Goal: Transaction & Acquisition: Purchase product/service

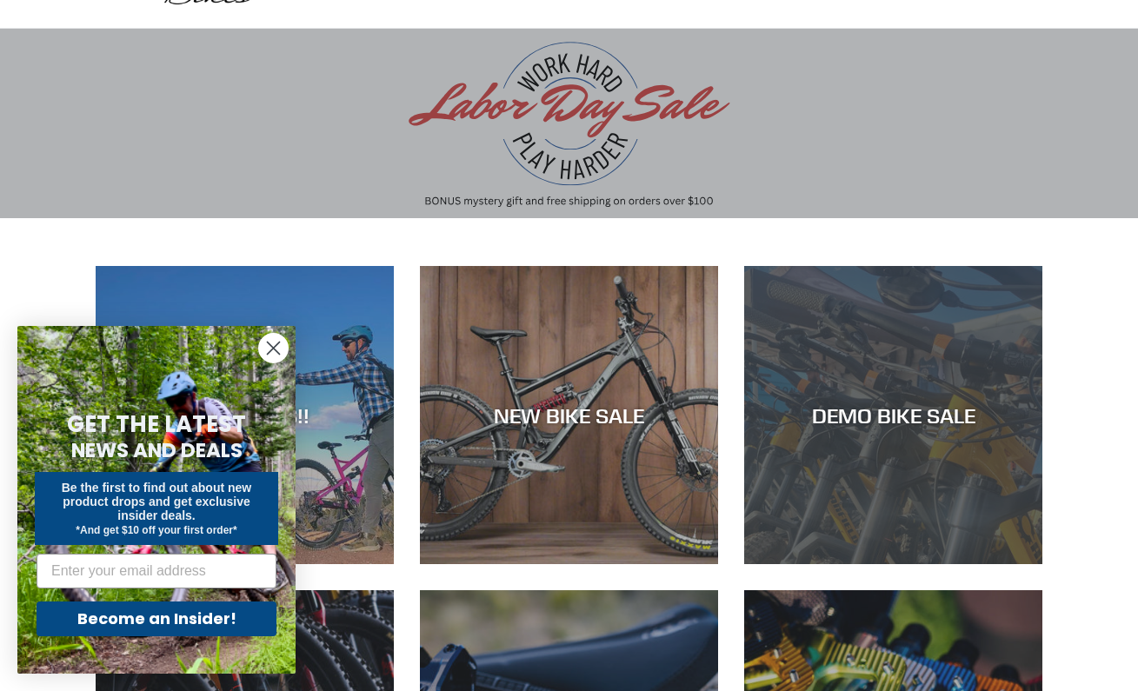
click at [1015, 564] on div "DEMO BIKE SALE" at bounding box center [893, 564] width 298 height 0
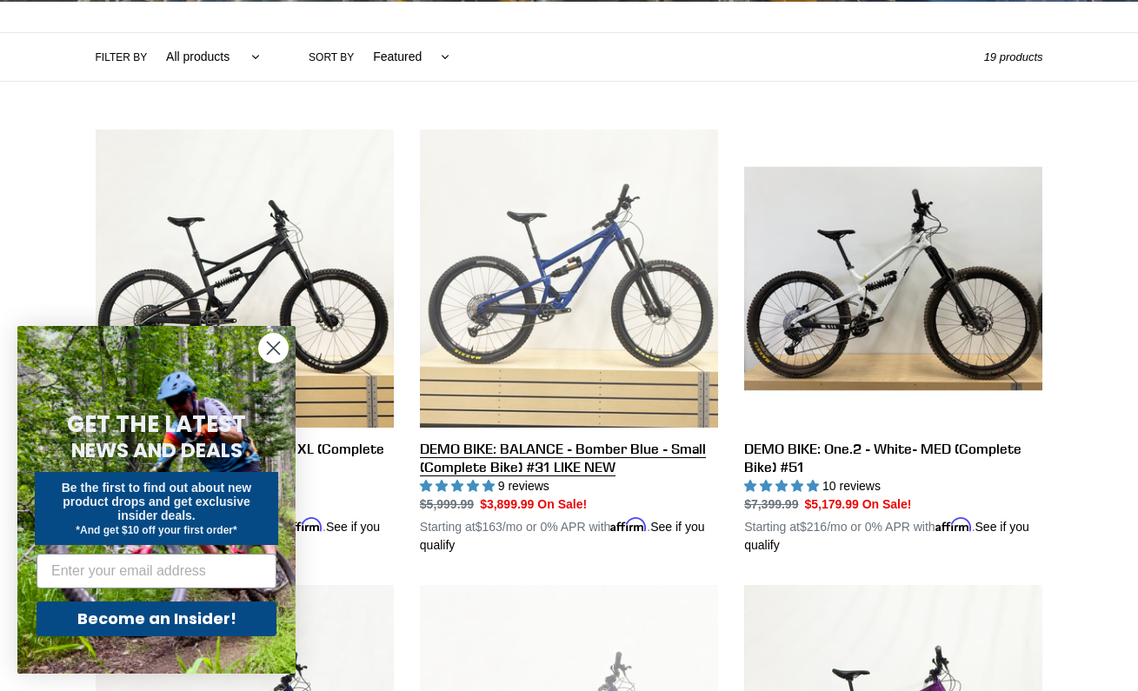
scroll to position [390, 0]
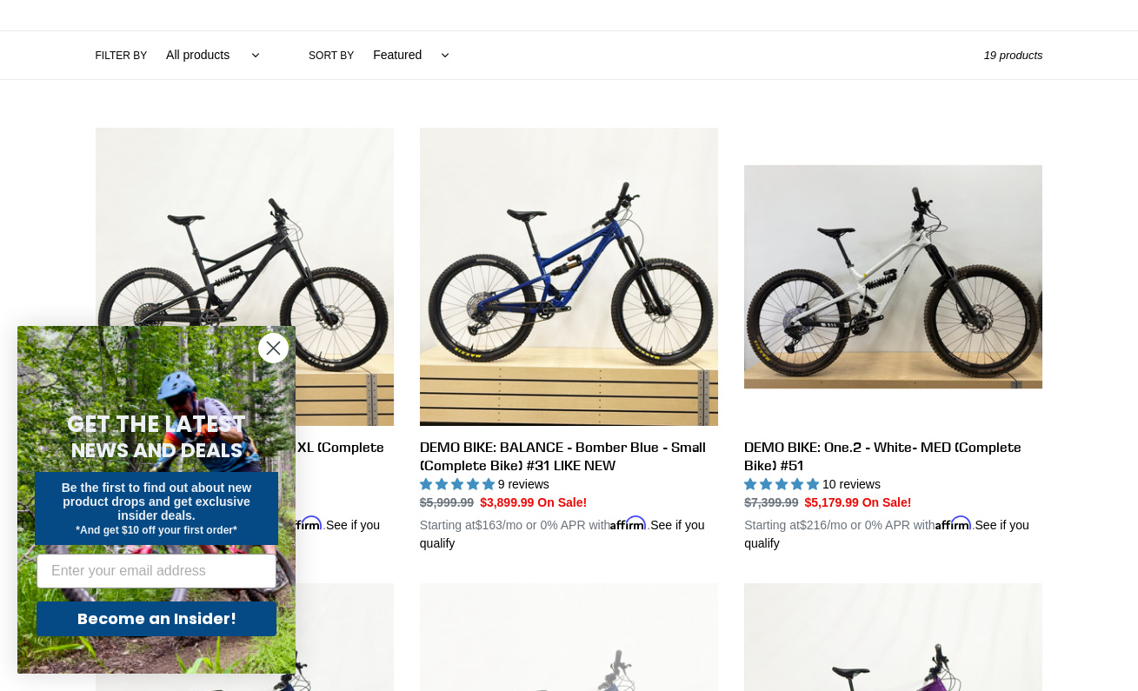
click at [276, 352] on circle "Close dialog" at bounding box center [273, 348] width 29 height 29
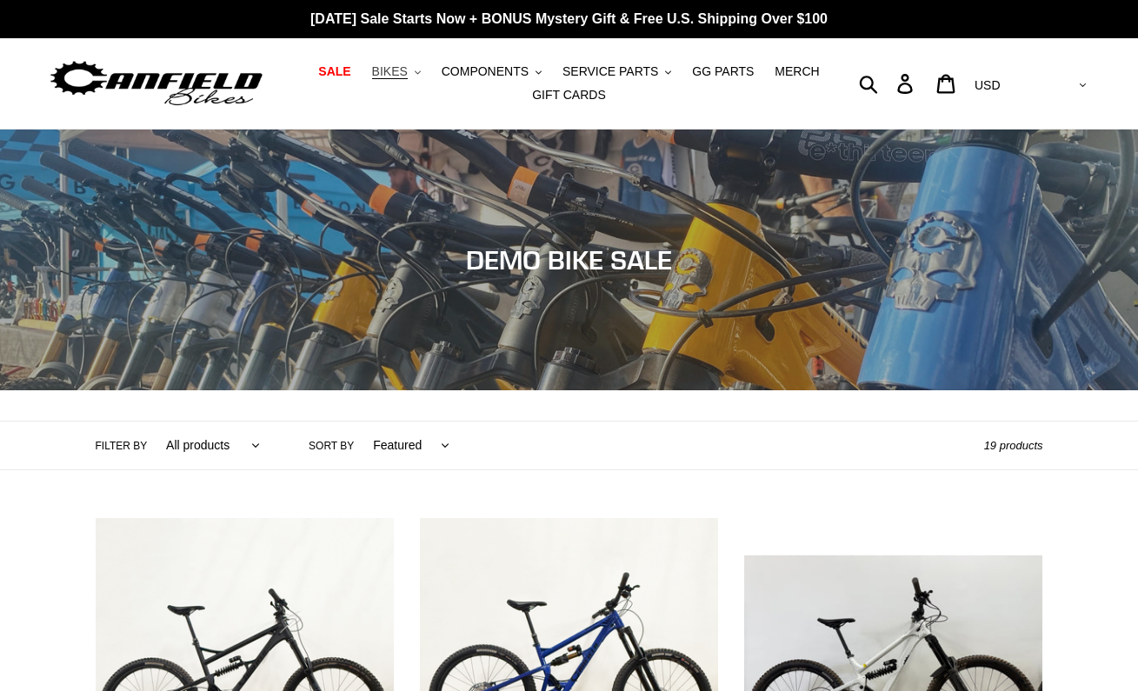
scroll to position [0, 0]
click at [407, 74] on span "BIKES" at bounding box center [390, 71] width 36 height 15
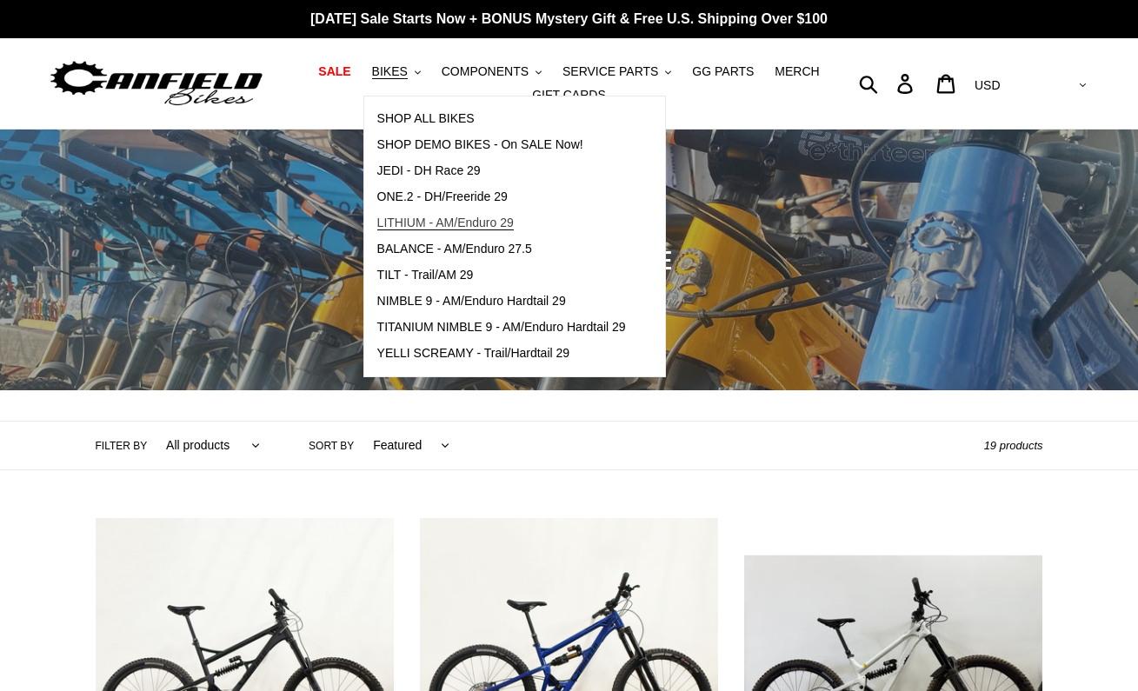
click at [448, 226] on span "LITHIUM - AM/Enduro 29" at bounding box center [445, 223] width 136 height 15
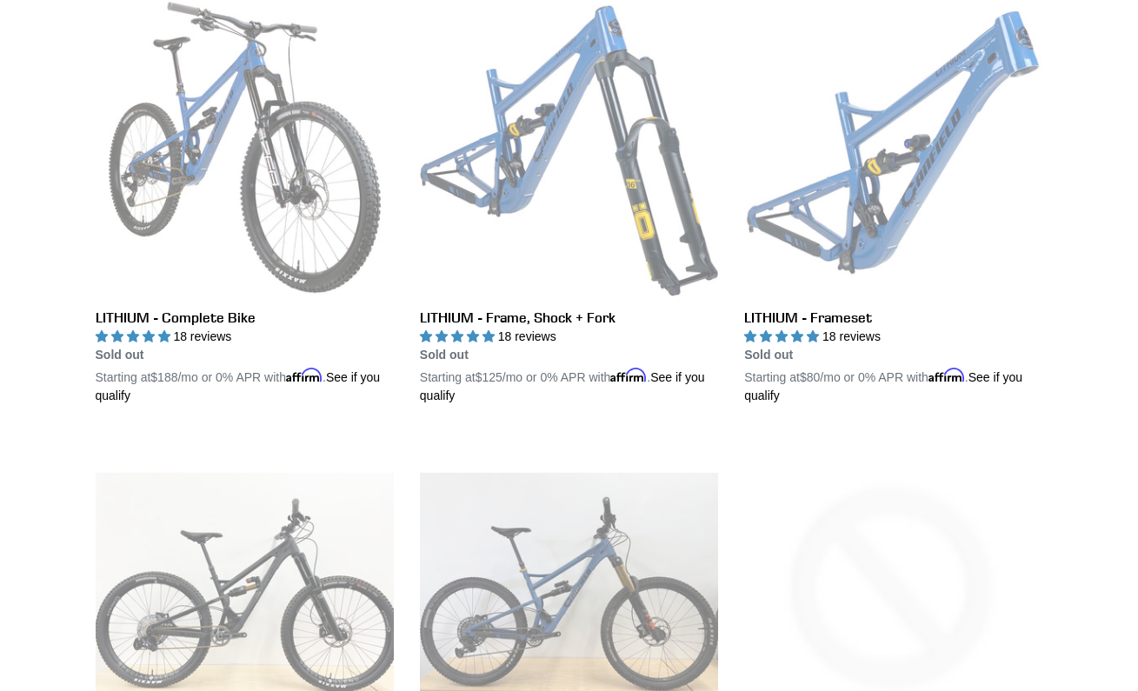
scroll to position [498, 0]
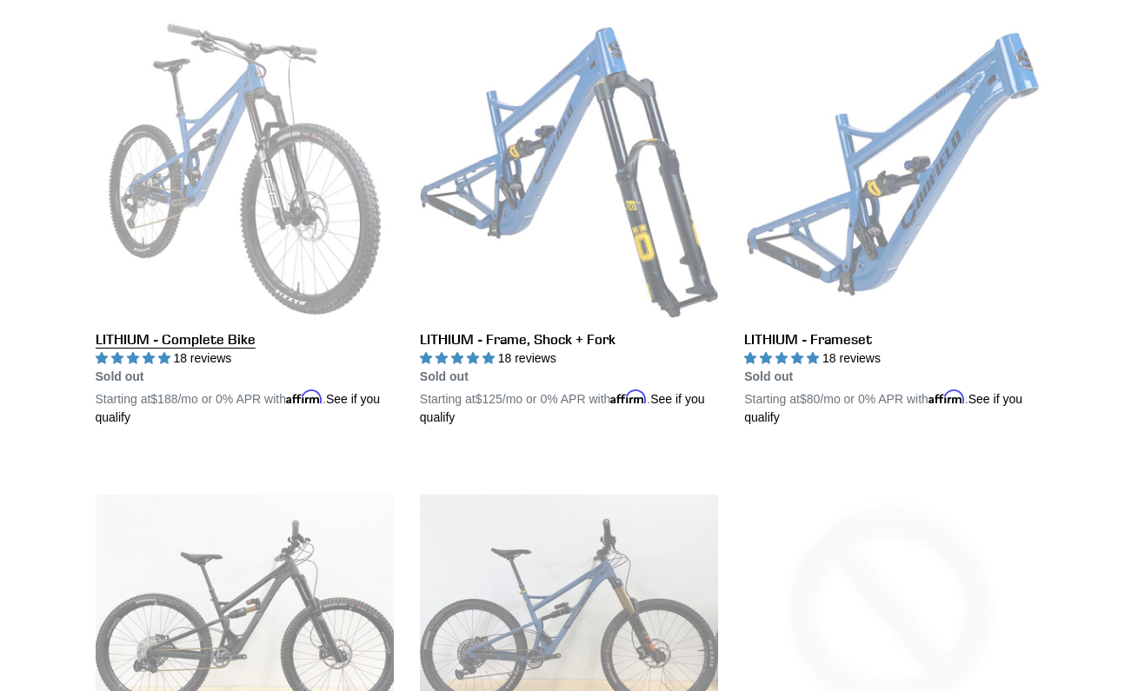
click at [287, 190] on link "LITHIUM - Complete Bike" at bounding box center [245, 223] width 298 height 407
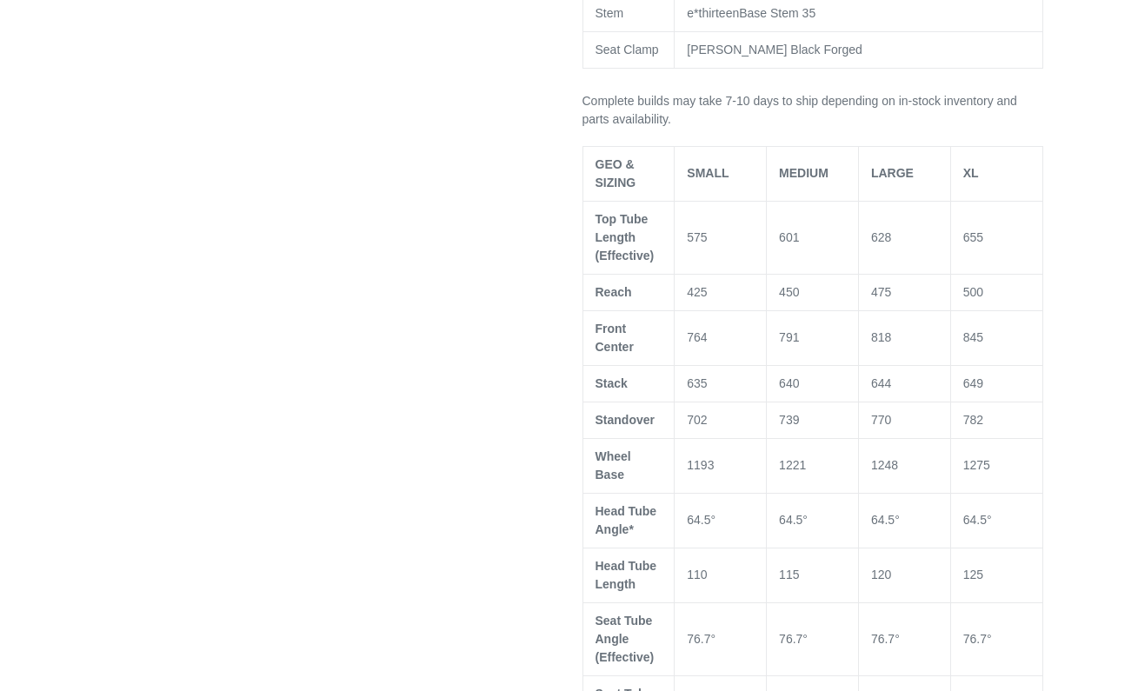
select select "highest-rating"
